Goal: Navigation & Orientation: Find specific page/section

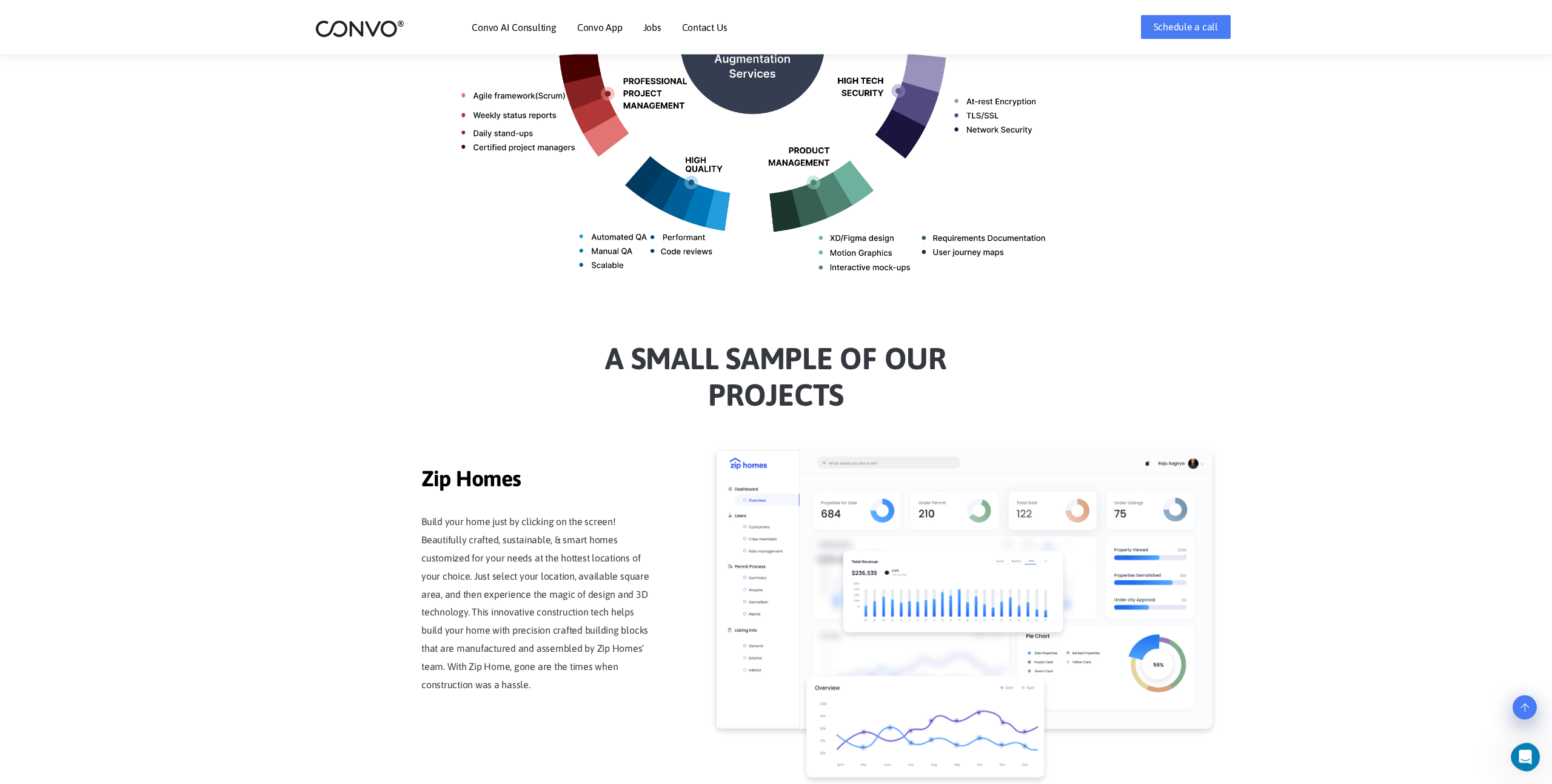
scroll to position [534, 0]
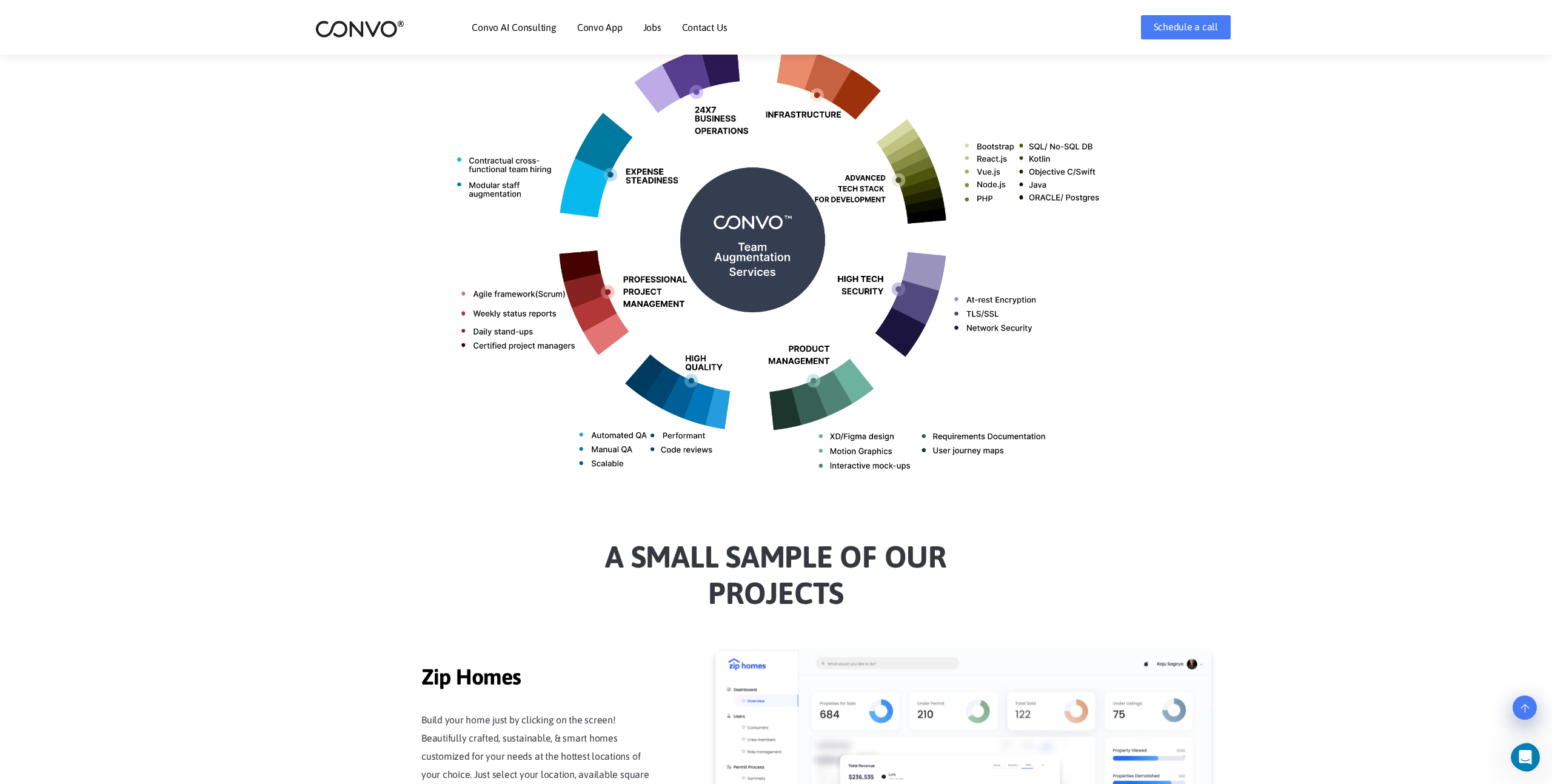
click at [644, 25] on link "Jobs" at bounding box center [652, 27] width 18 height 10
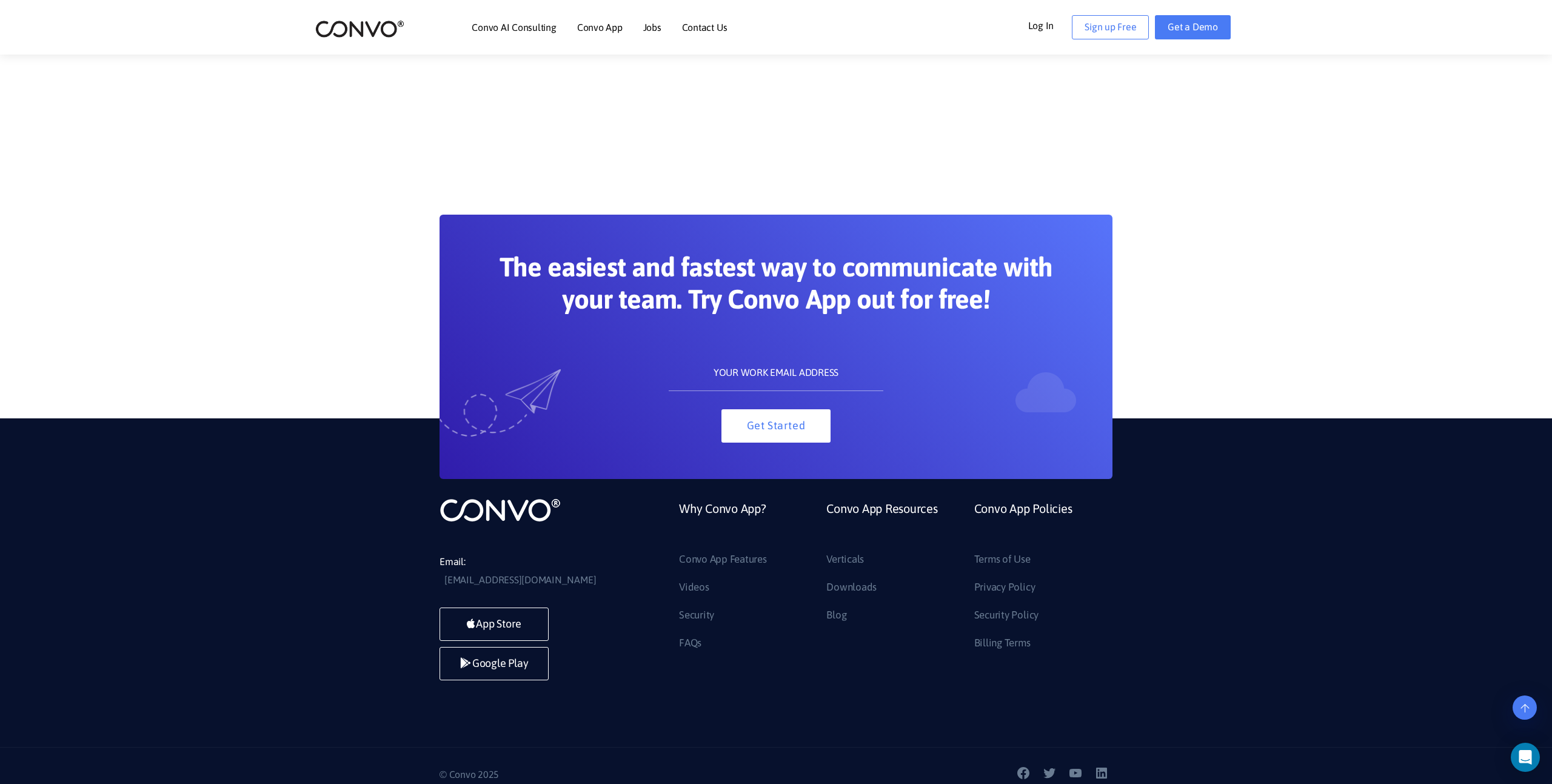
scroll to position [296, 0]
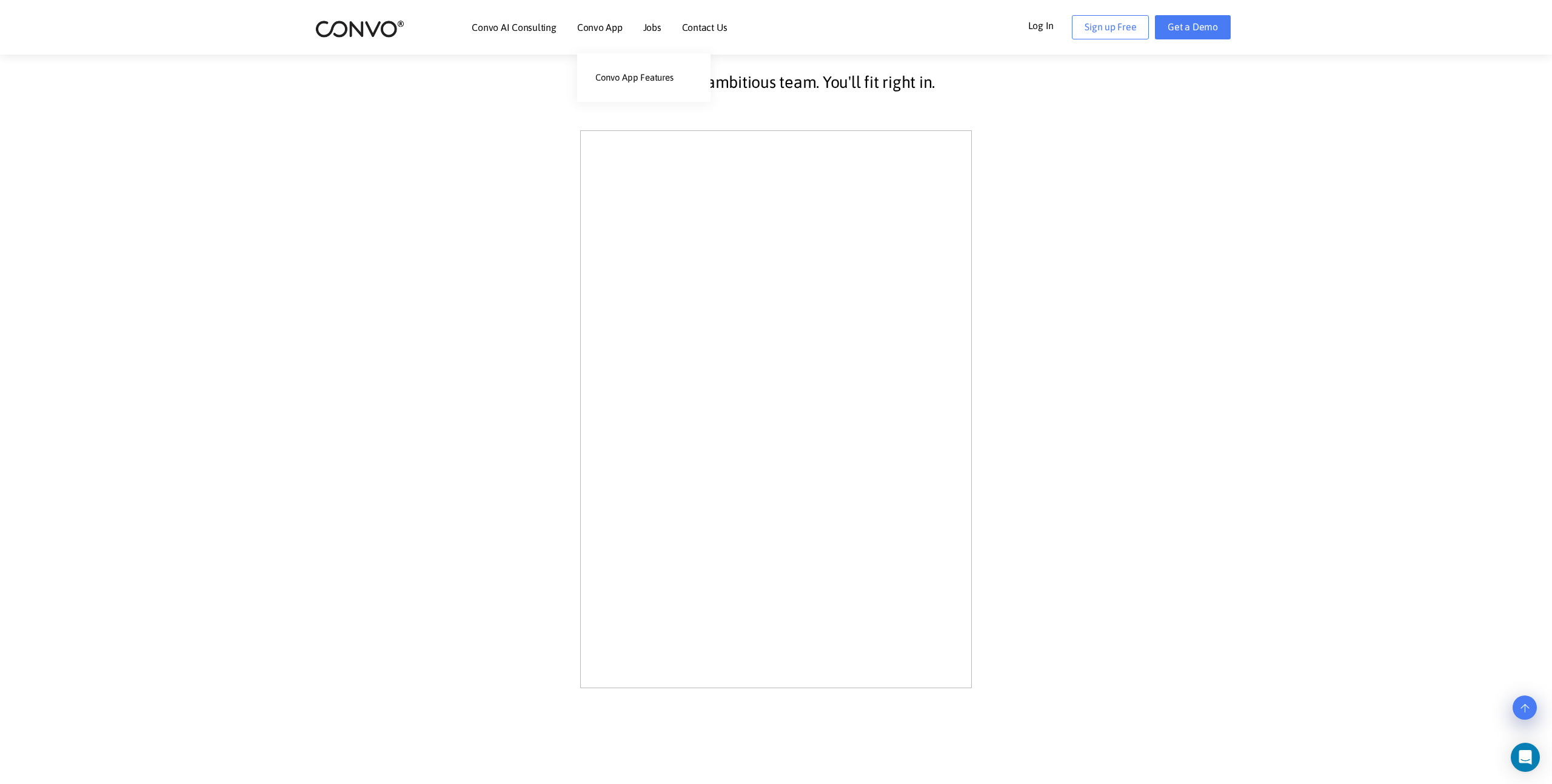
click at [599, 32] on link "Convo App" at bounding box center [599, 27] width 45 height 10
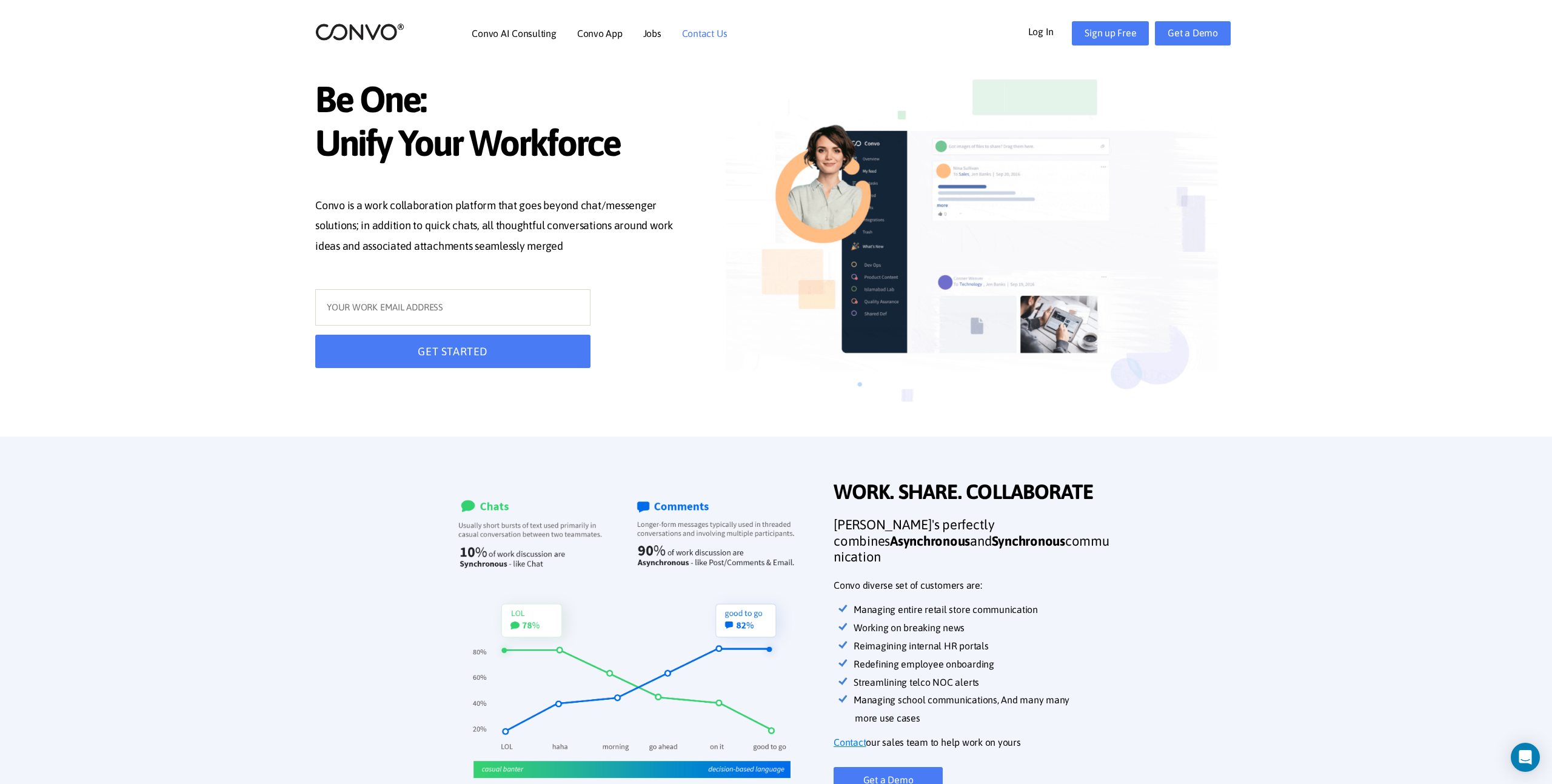
click at [689, 34] on link "Contact Us" at bounding box center [704, 34] width 45 height 10
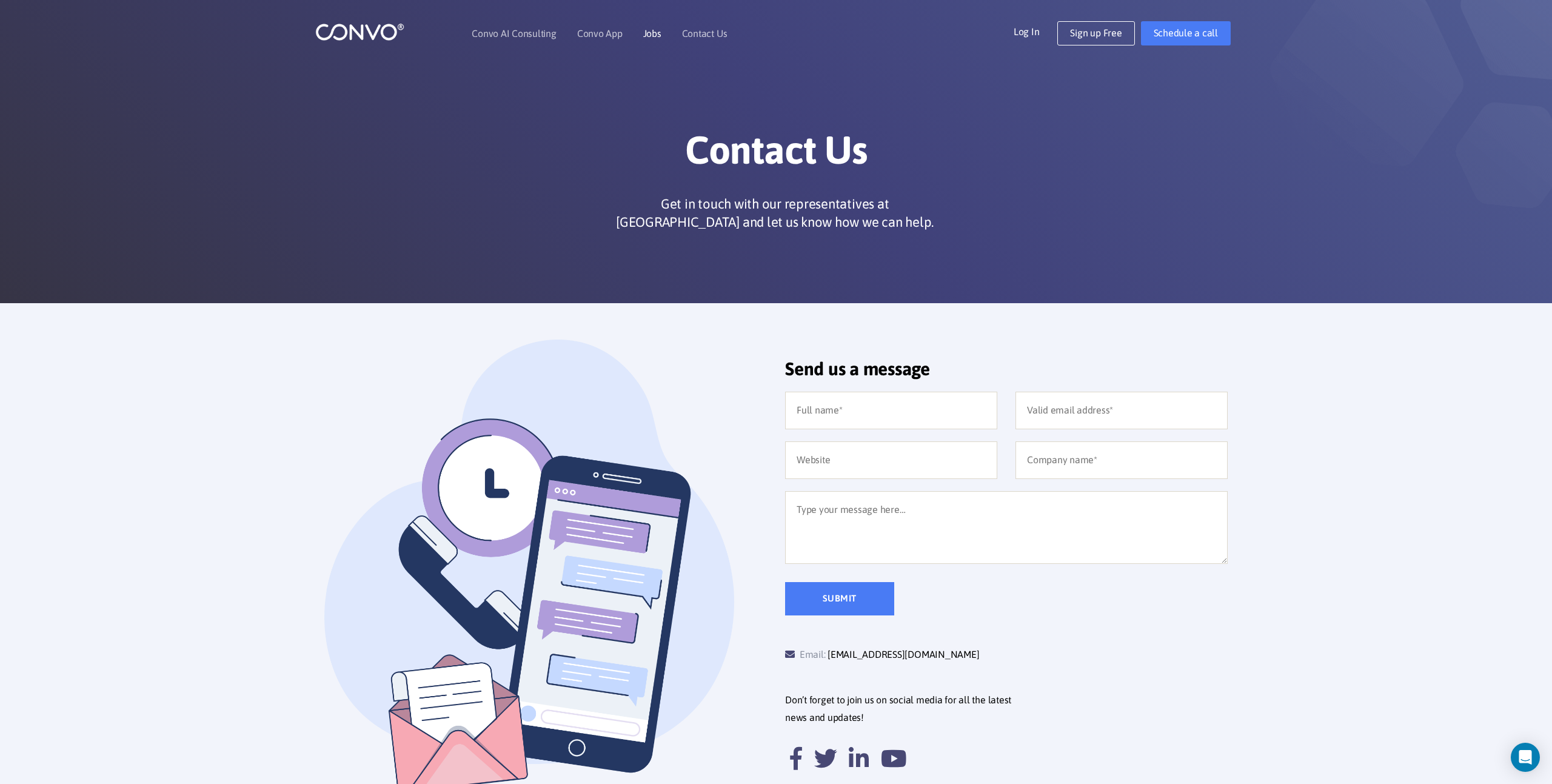
click at [655, 39] on li "Jobs" at bounding box center [652, 34] width 18 height 52
click at [656, 37] on link "Jobs" at bounding box center [652, 34] width 18 height 10
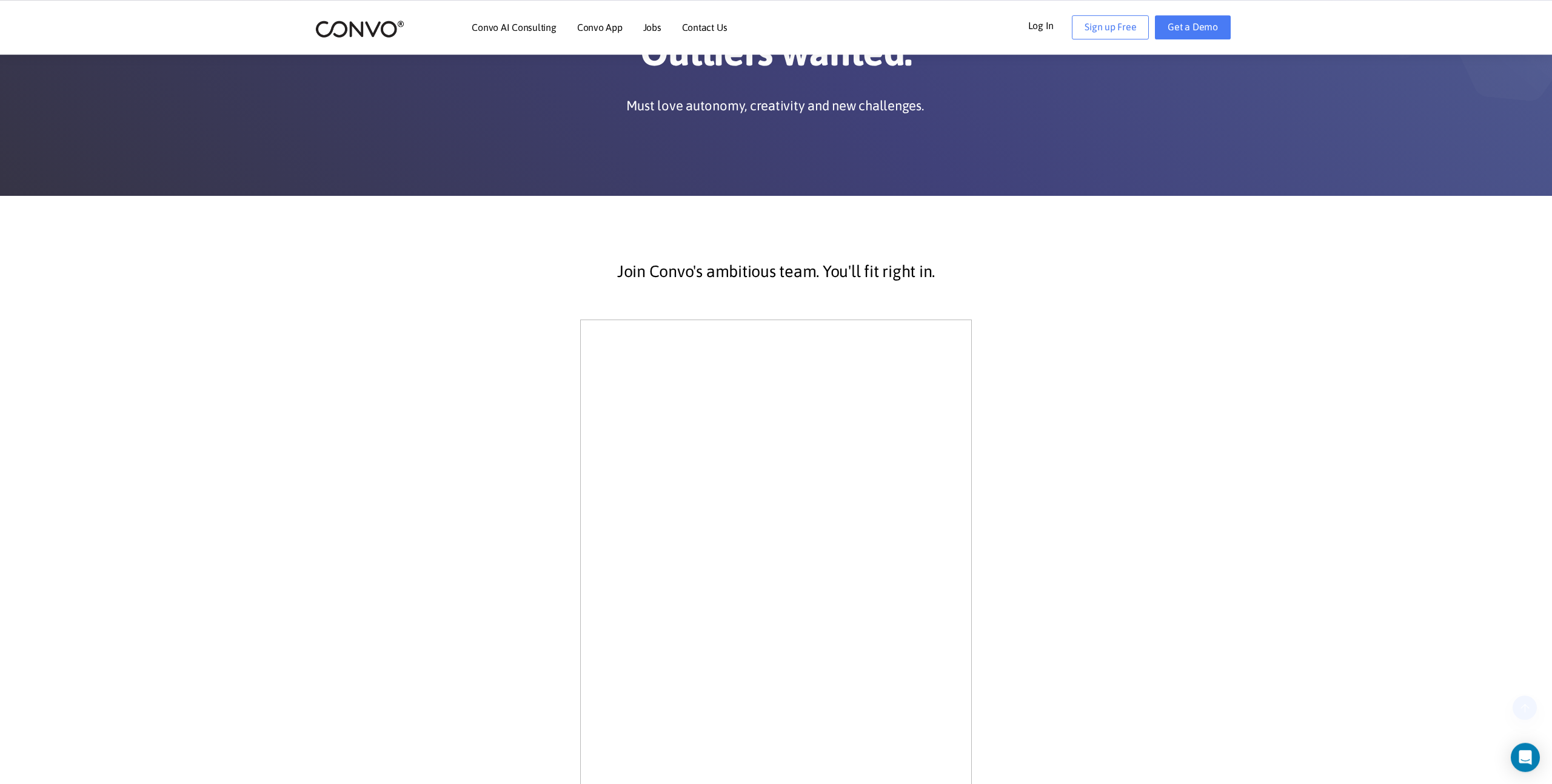
scroll to position [320, 0]
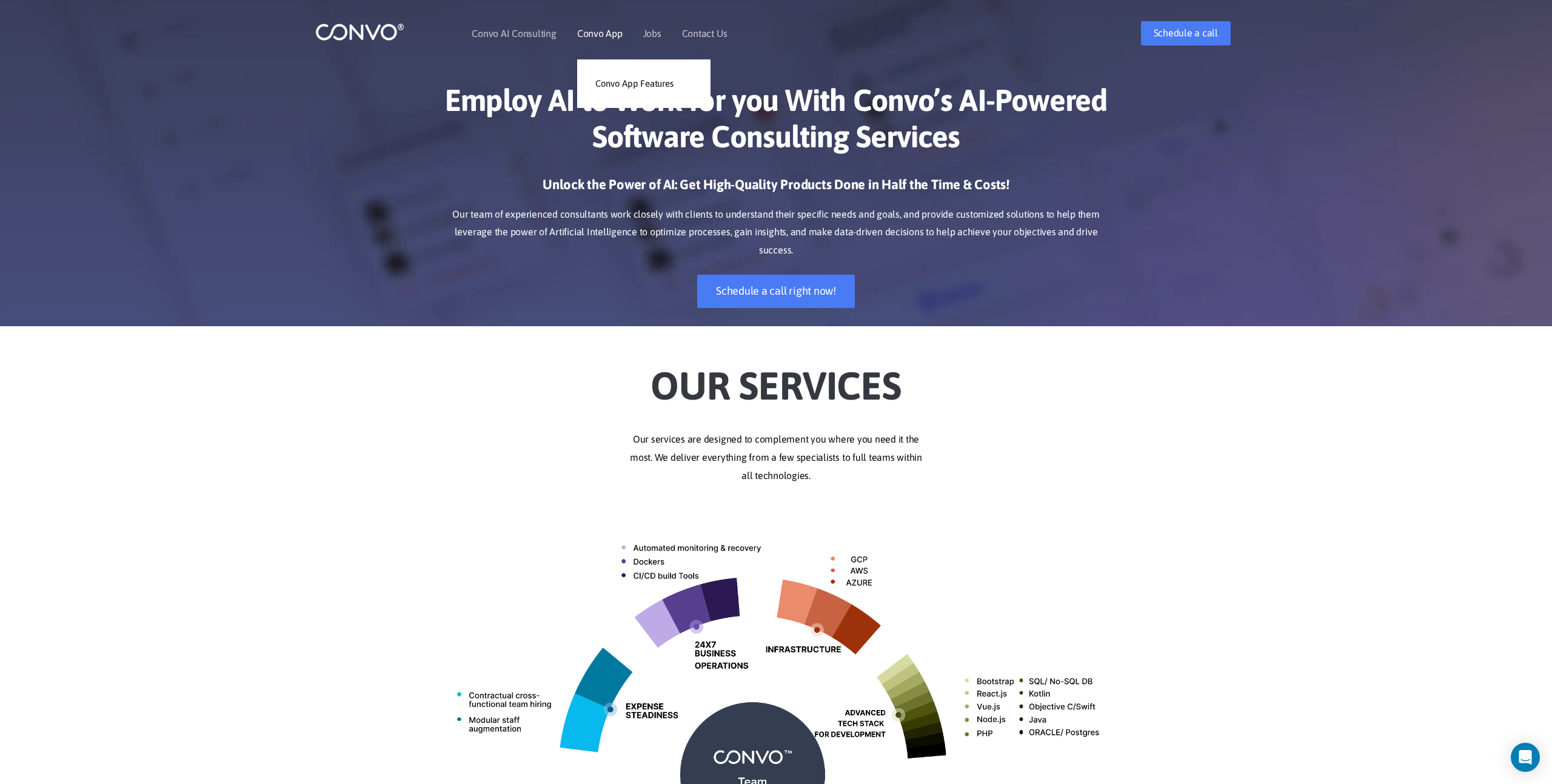
click at [578, 33] on link "Convo App" at bounding box center [599, 34] width 45 height 10
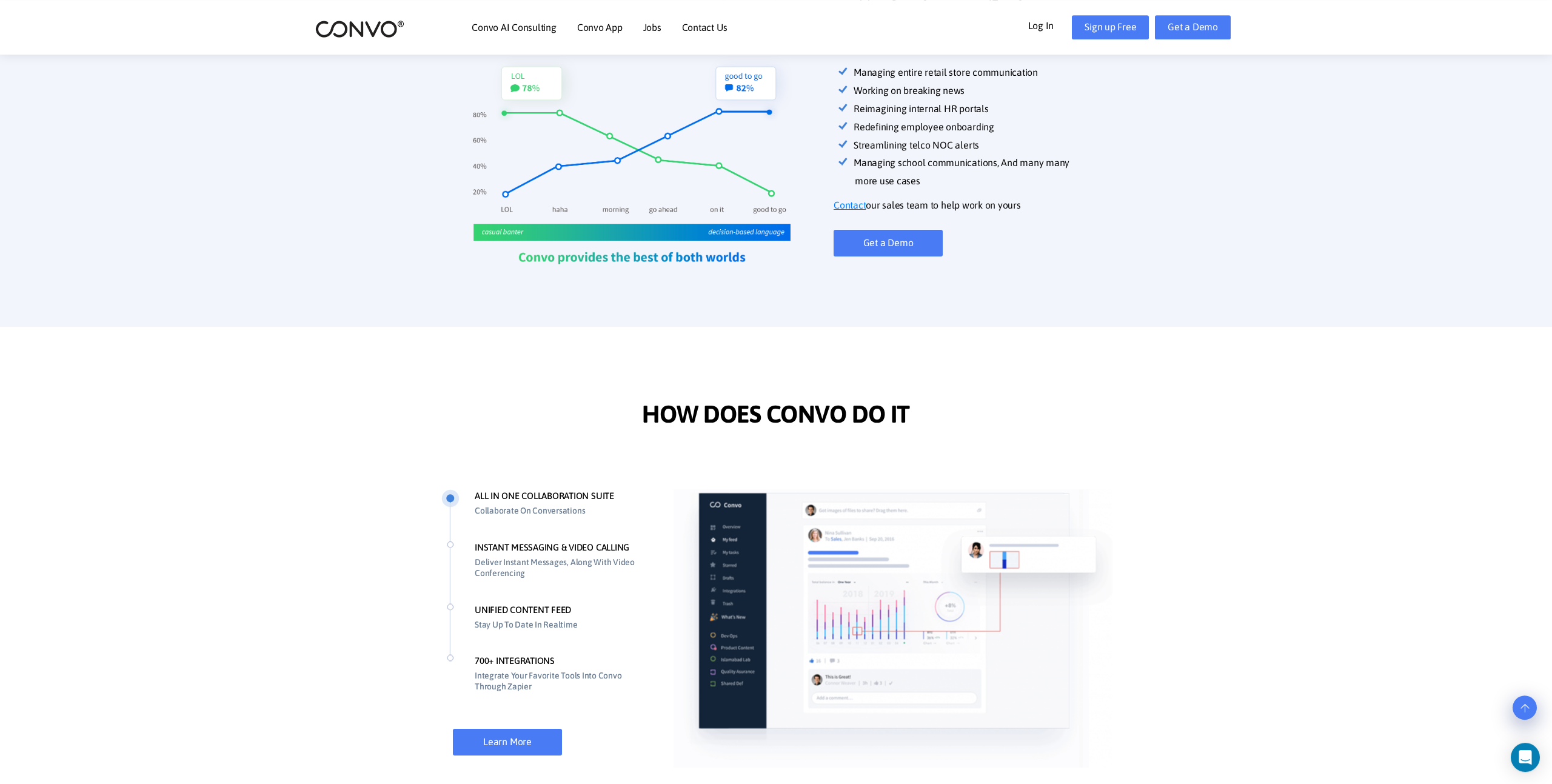
scroll to position [560, 0]
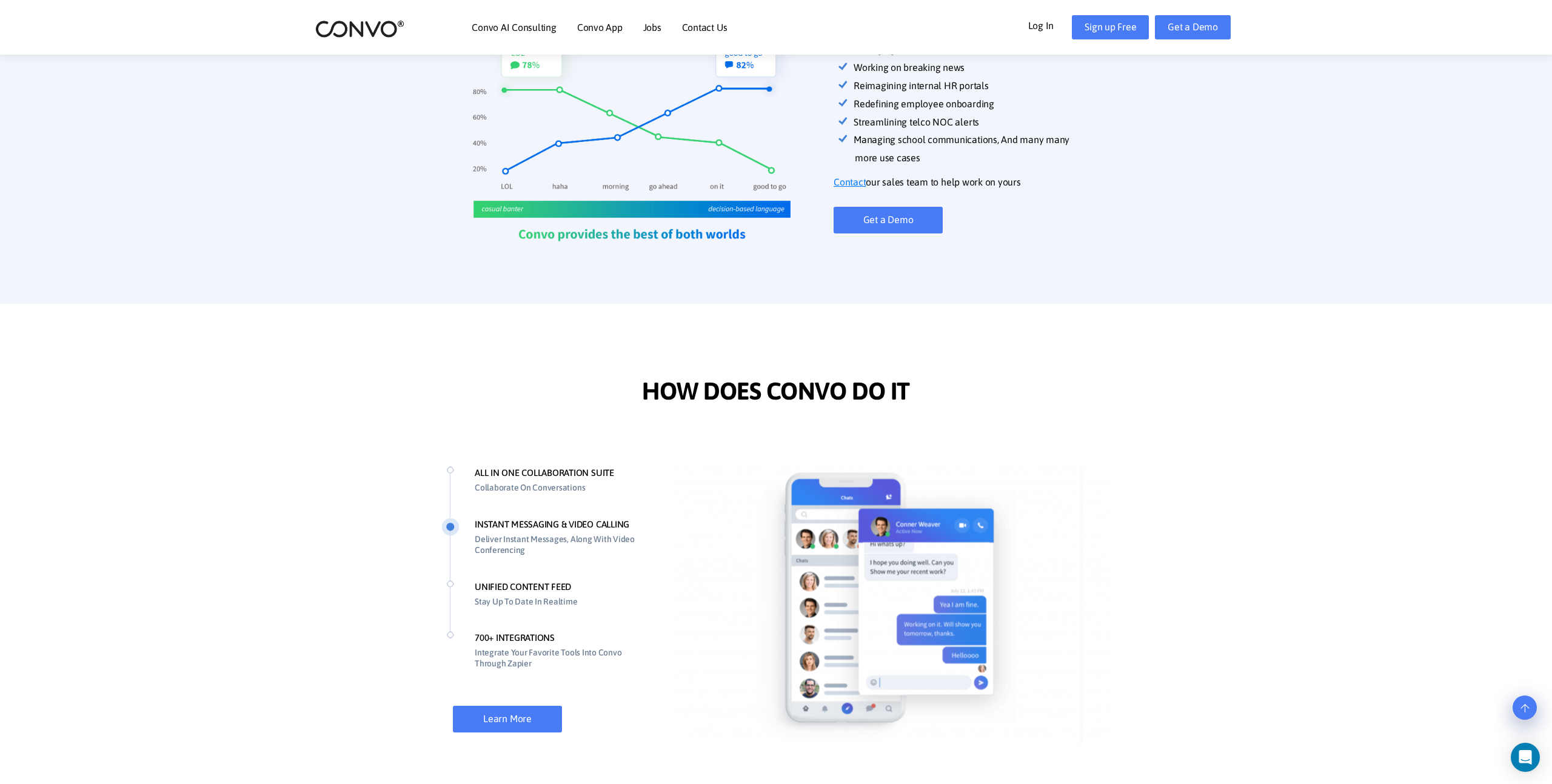
click at [448, 468] on li "ALL IN ONE COLLABORATION SUITE Collaborate On Conversations" at bounding box center [545, 491] width 208 height 51
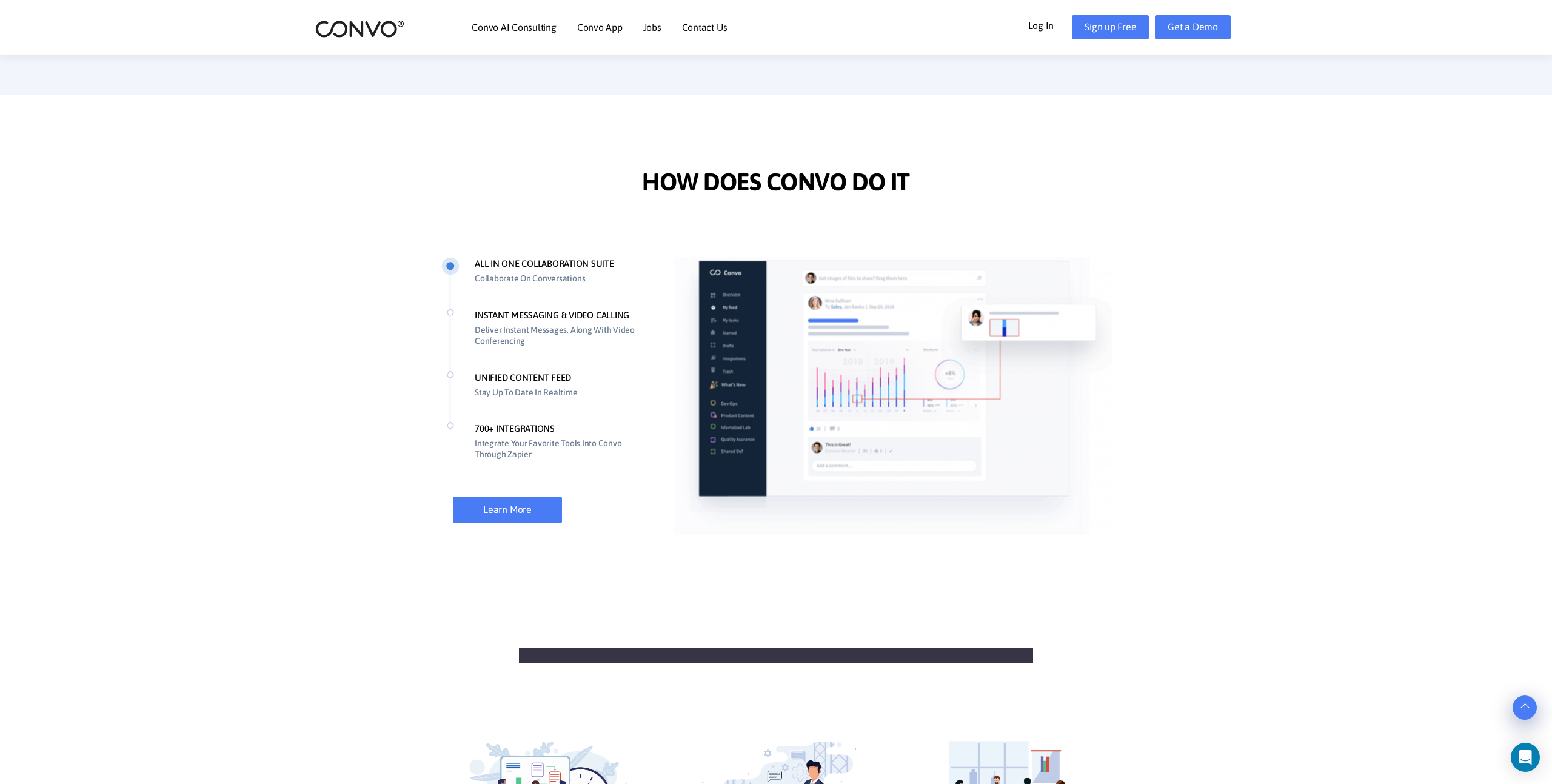
scroll to position [799, 0]
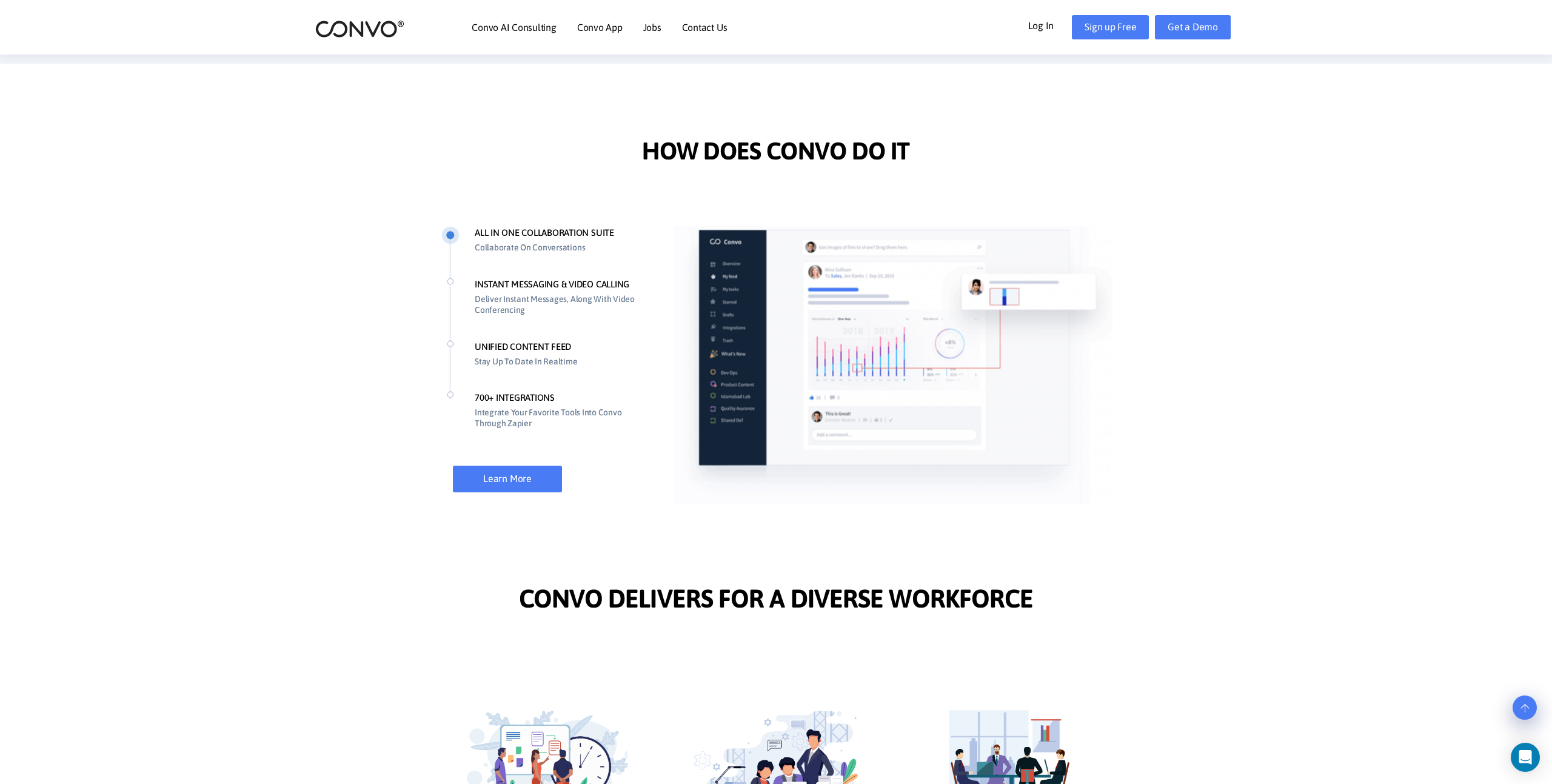
click at [471, 341] on li "UNIFIED CONTENT FEED Stay Up To Date In Realtime" at bounding box center [545, 365] width 208 height 51
